Goal: Find specific page/section: Find specific page/section

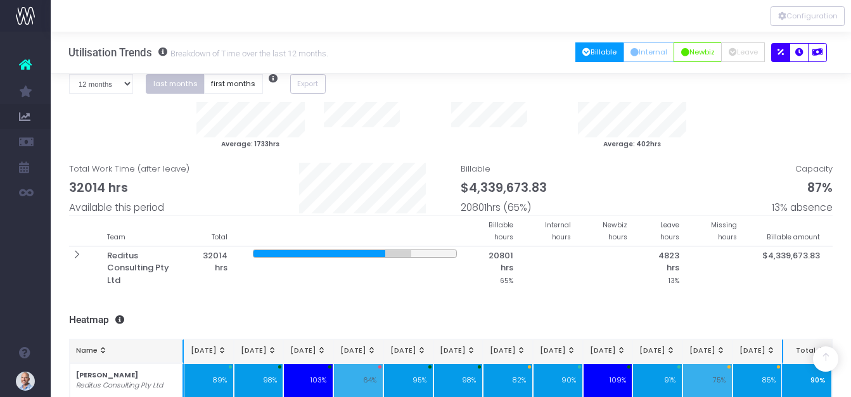
scroll to position [733, 0]
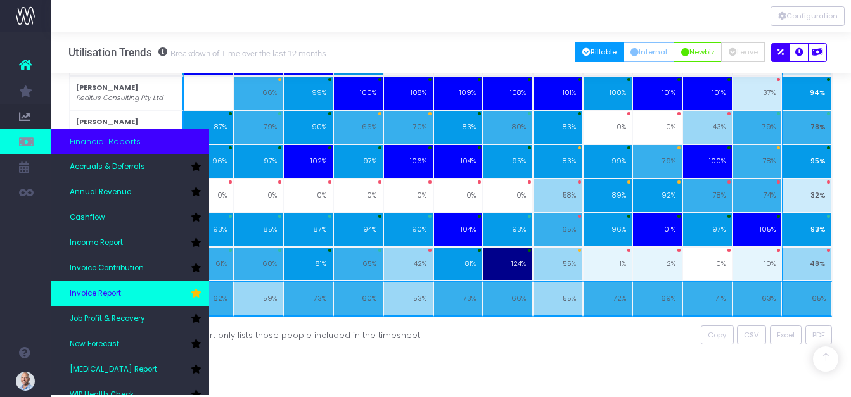
click at [94, 292] on span "Invoice Report" at bounding box center [95, 293] width 51 height 11
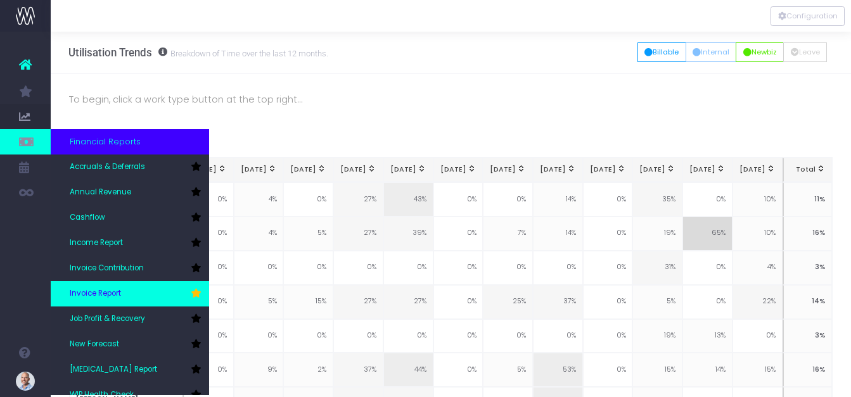
click at [83, 292] on span "Invoice Report" at bounding box center [95, 293] width 51 height 11
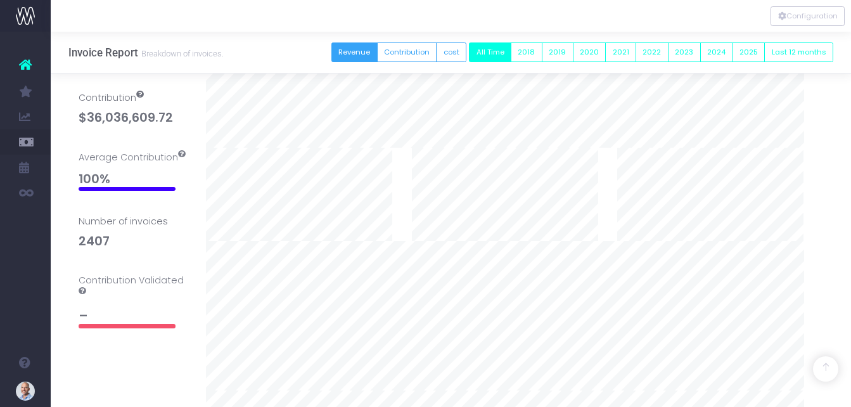
scroll to position [317, 0]
